Goal: Task Accomplishment & Management: Use online tool/utility

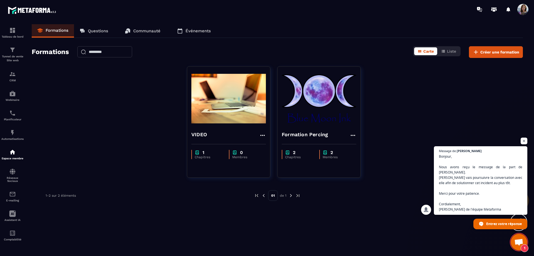
scroll to position [1570, 0]
click at [525, 144] on span "Ouvrir le chat" at bounding box center [523, 140] width 7 height 7
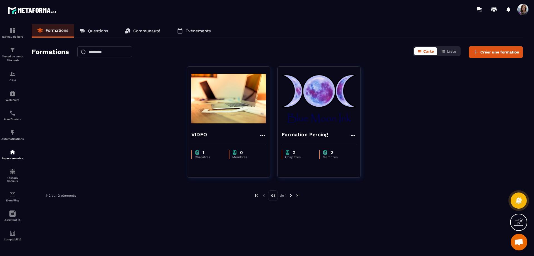
click at [306, 110] on img at bounding box center [319, 99] width 75 height 56
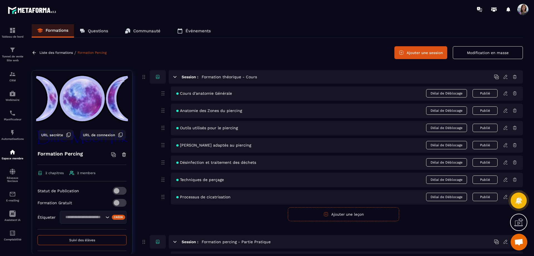
click at [105, 216] on icon "Search for option" at bounding box center [108, 217] width 6 height 6
click at [194, 52] on div "Liste des formations / Formation Percing Ajouter une session Modification en ma…" at bounding box center [277, 52] width 491 height 13
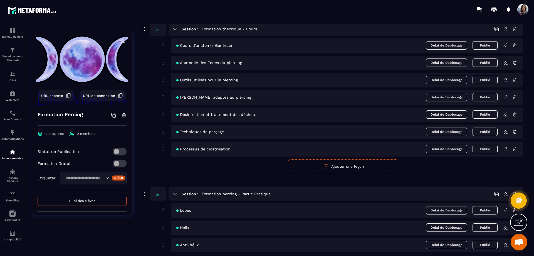
scroll to position [56, 0]
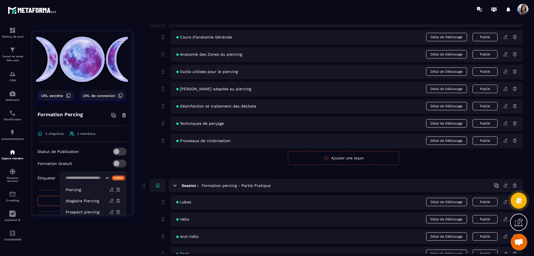
click at [105, 177] on icon "Search for option" at bounding box center [108, 178] width 6 height 6
click at [85, 200] on p "Stagiaire Piercing" at bounding box center [88, 201] width 44 height 6
click at [28, 12] on img at bounding box center [33, 10] width 50 height 10
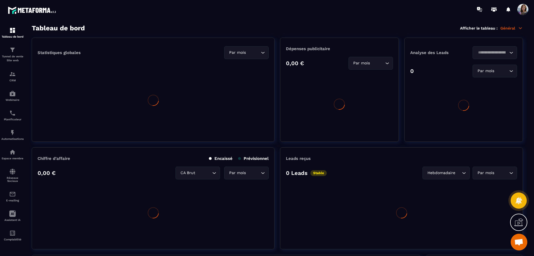
click at [0, 0] on img at bounding box center [0, 0] width 0 height 0
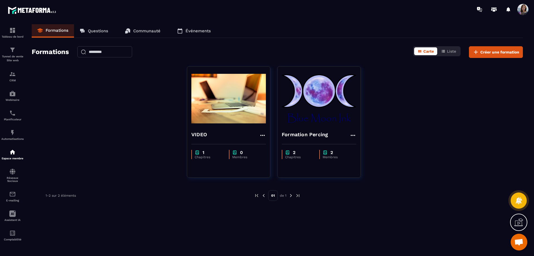
click at [14, 59] on p "Tunnel de vente Site web" at bounding box center [12, 58] width 22 height 8
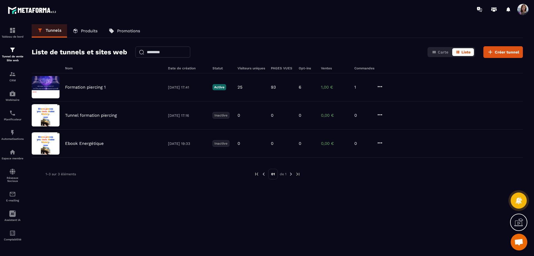
click at [112, 93] on div "Formation piercing 1 [DATE] 17:41 Active 25 93 6 1,00 € 1" at bounding box center [277, 87] width 491 height 28
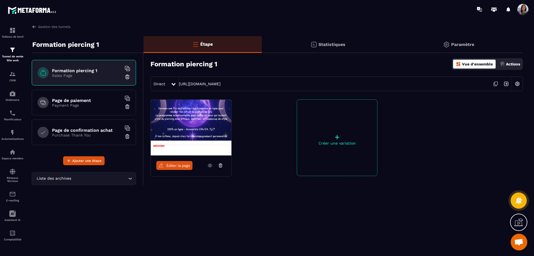
click at [213, 112] on img at bounding box center [191, 128] width 81 height 56
click at [177, 167] on link "Éditer la page" at bounding box center [174, 165] width 36 height 9
